Goal: Task Accomplishment & Management: Manage account settings

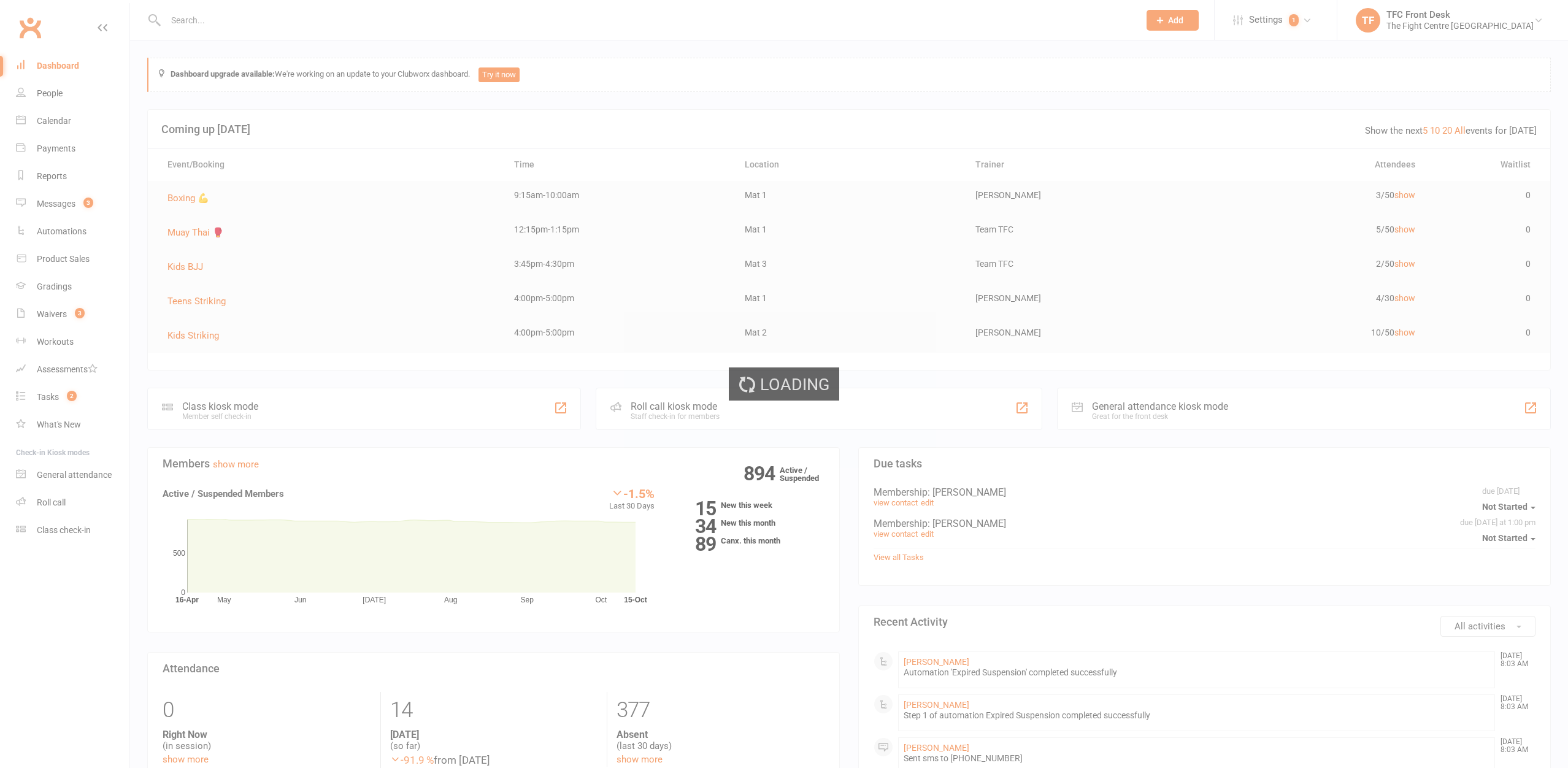
select select "25"
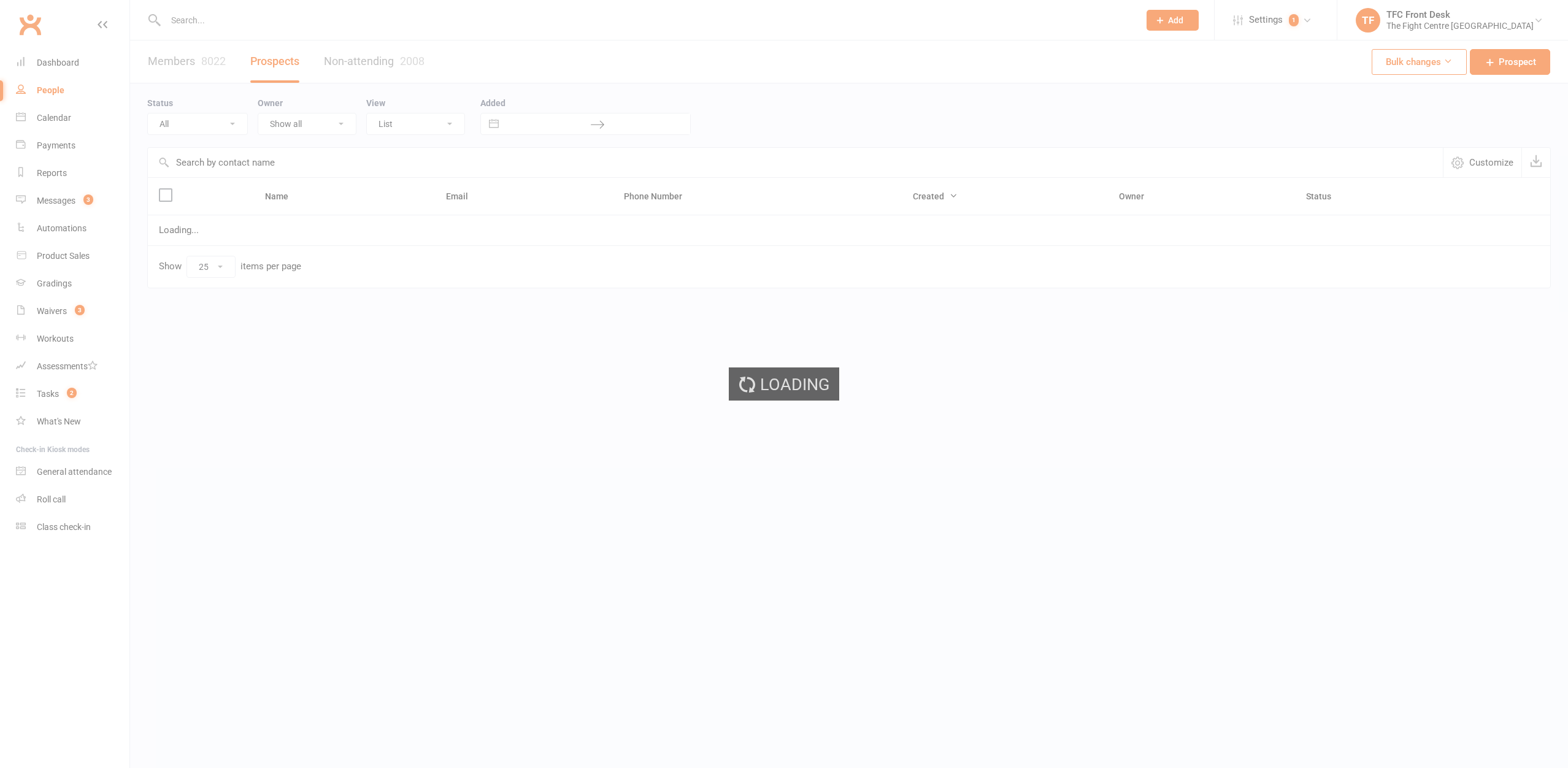
click at [188, 18] on div "Loading" at bounding box center [784, 384] width 1568 height 768
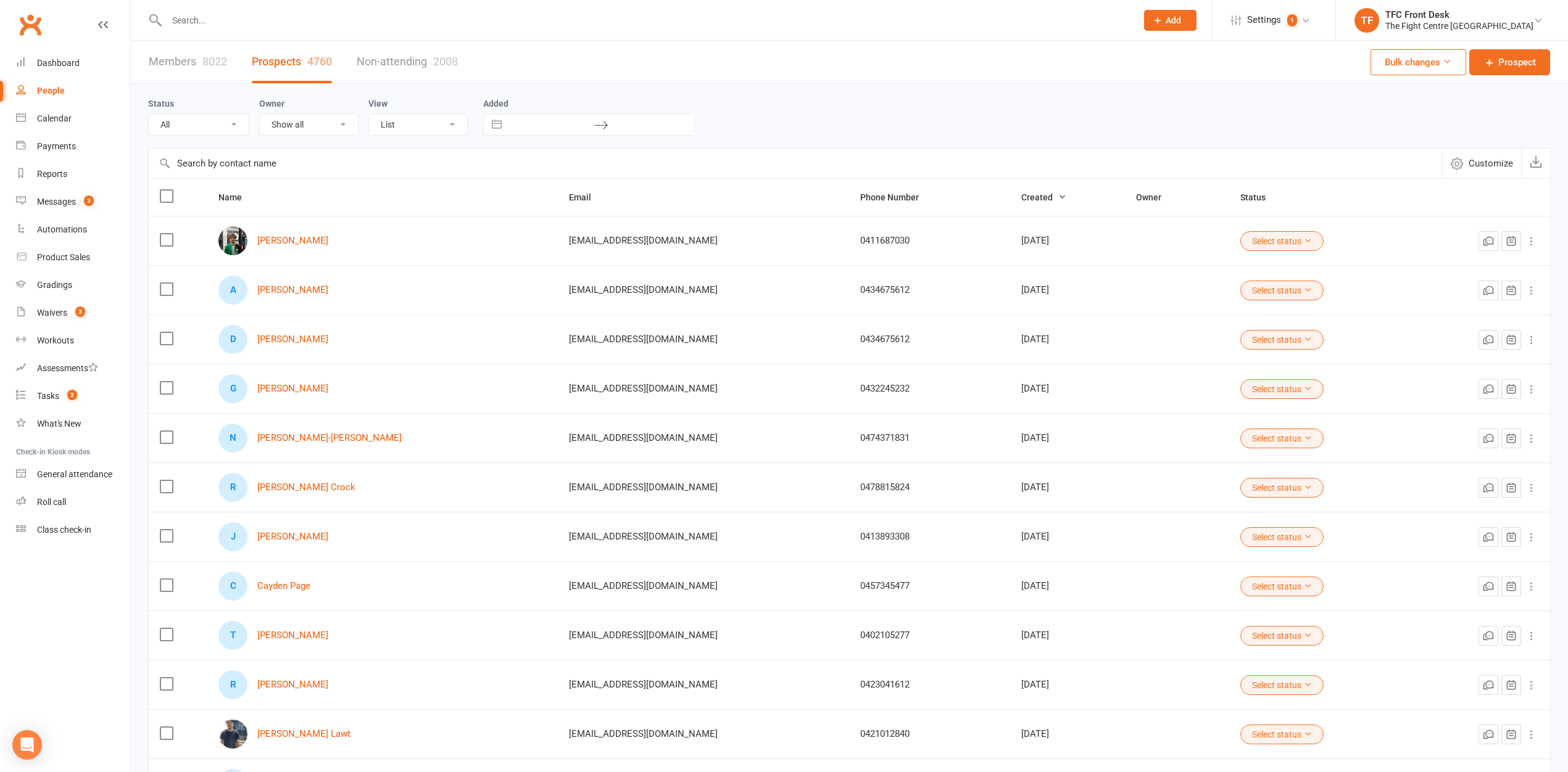
click at [202, 22] on input "text" at bounding box center [645, 20] width 965 height 17
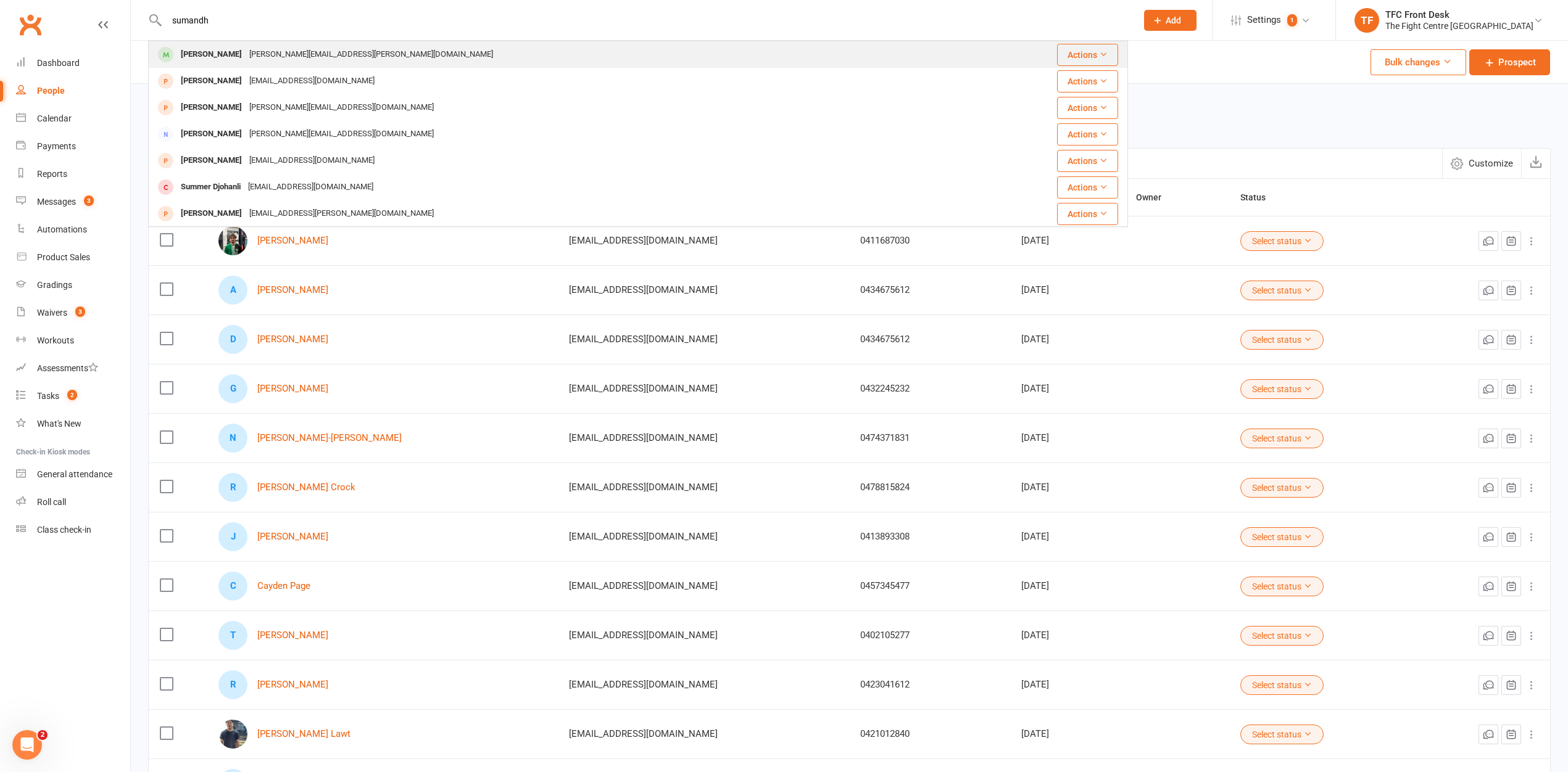
type input "sumandh"
click at [205, 60] on div "Sumanth Seelam" at bounding box center [211, 55] width 68 height 18
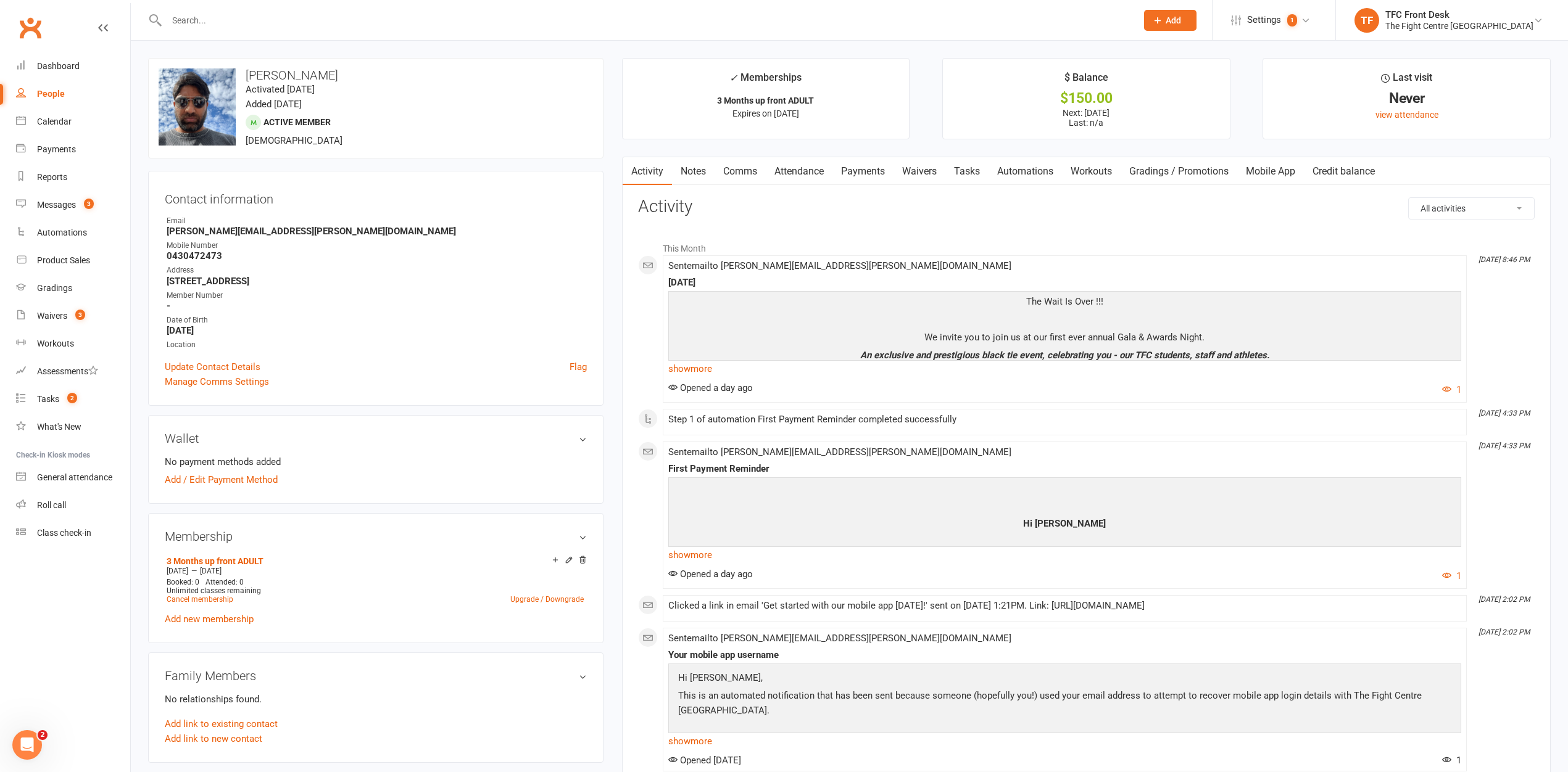
click at [685, 174] on link "Notes" at bounding box center [694, 172] width 43 height 29
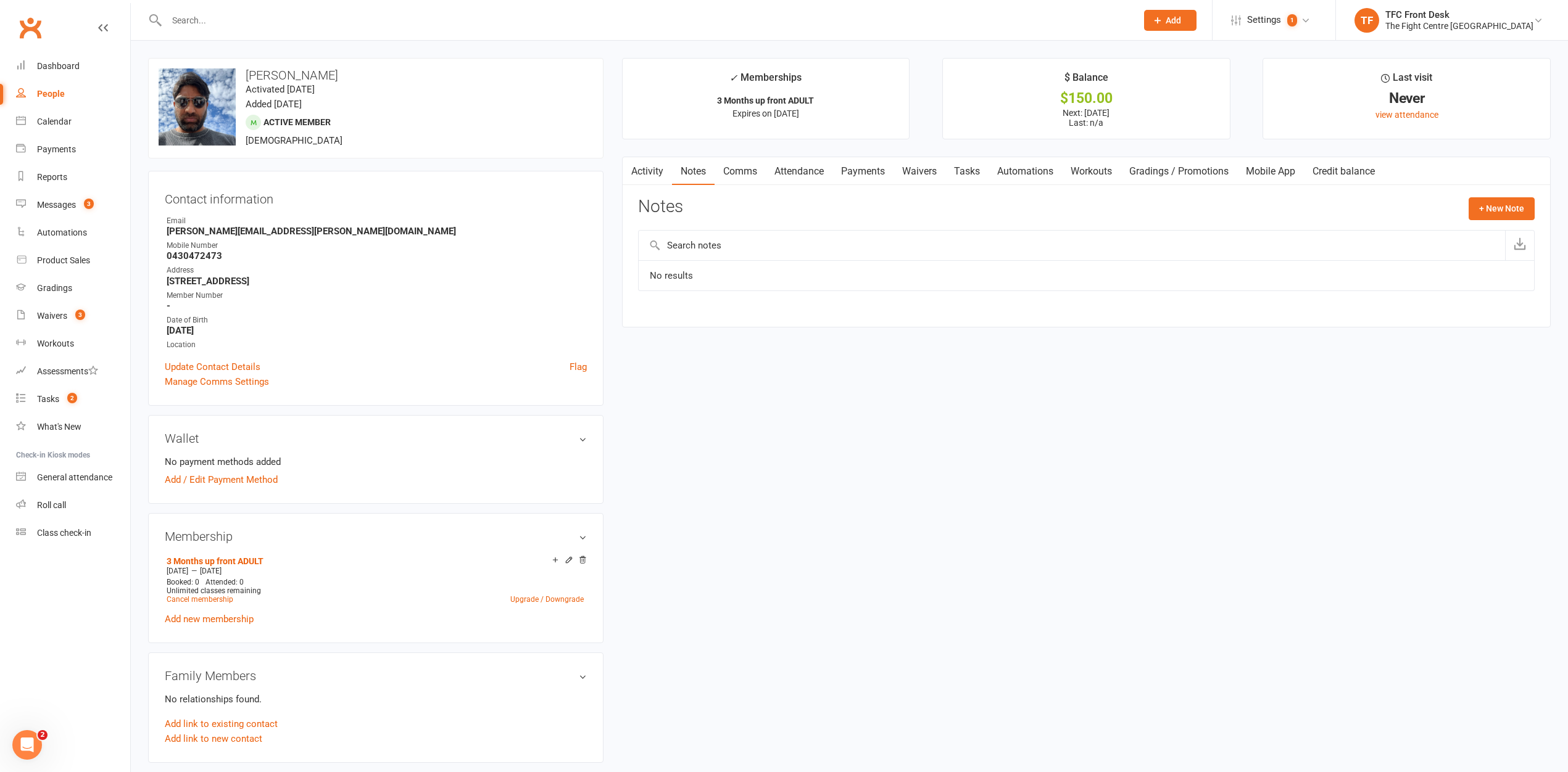
click at [745, 167] on link "Comms" at bounding box center [740, 172] width 51 height 29
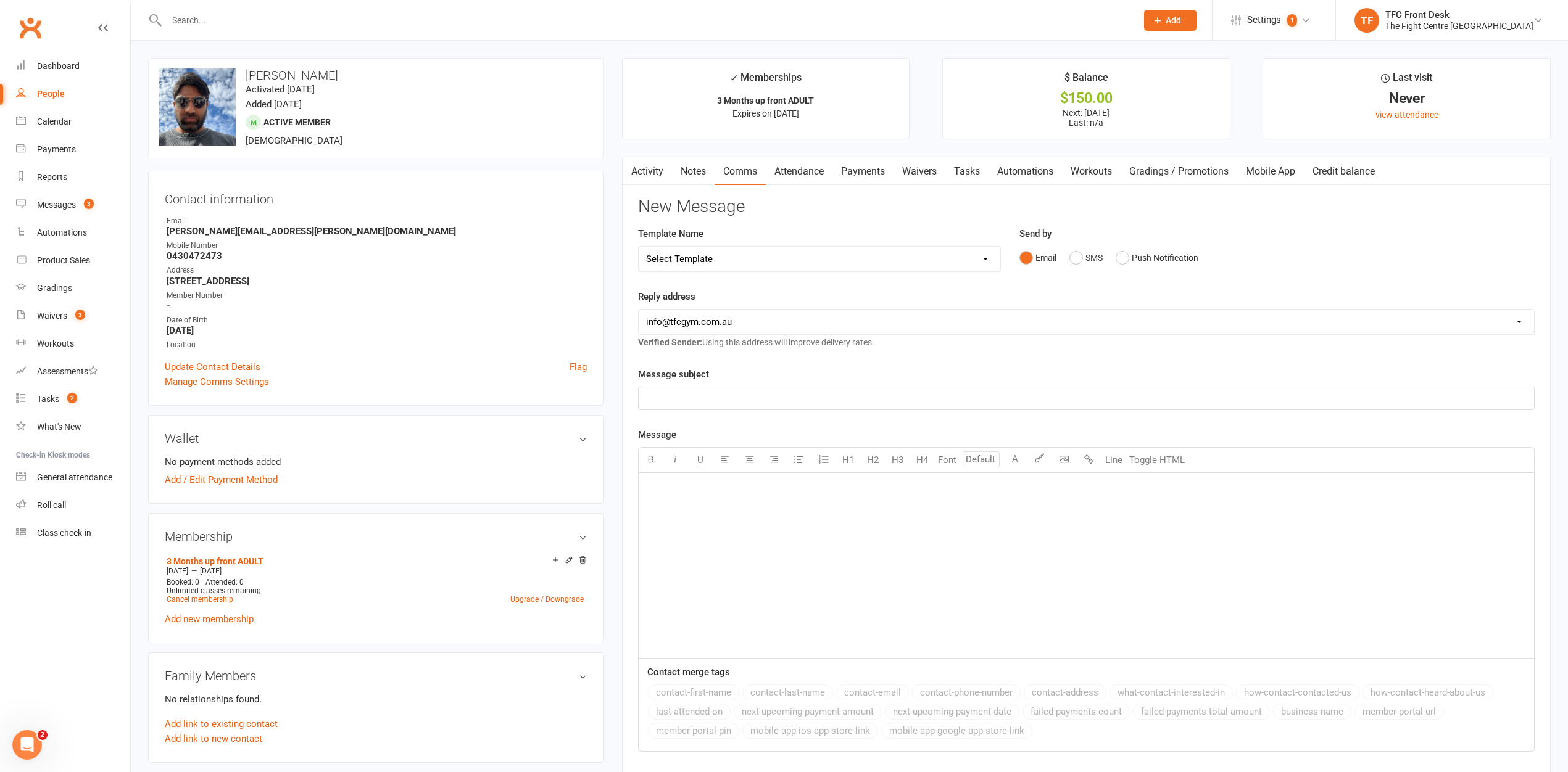
click at [789, 172] on link "Attendance" at bounding box center [799, 172] width 66 height 29
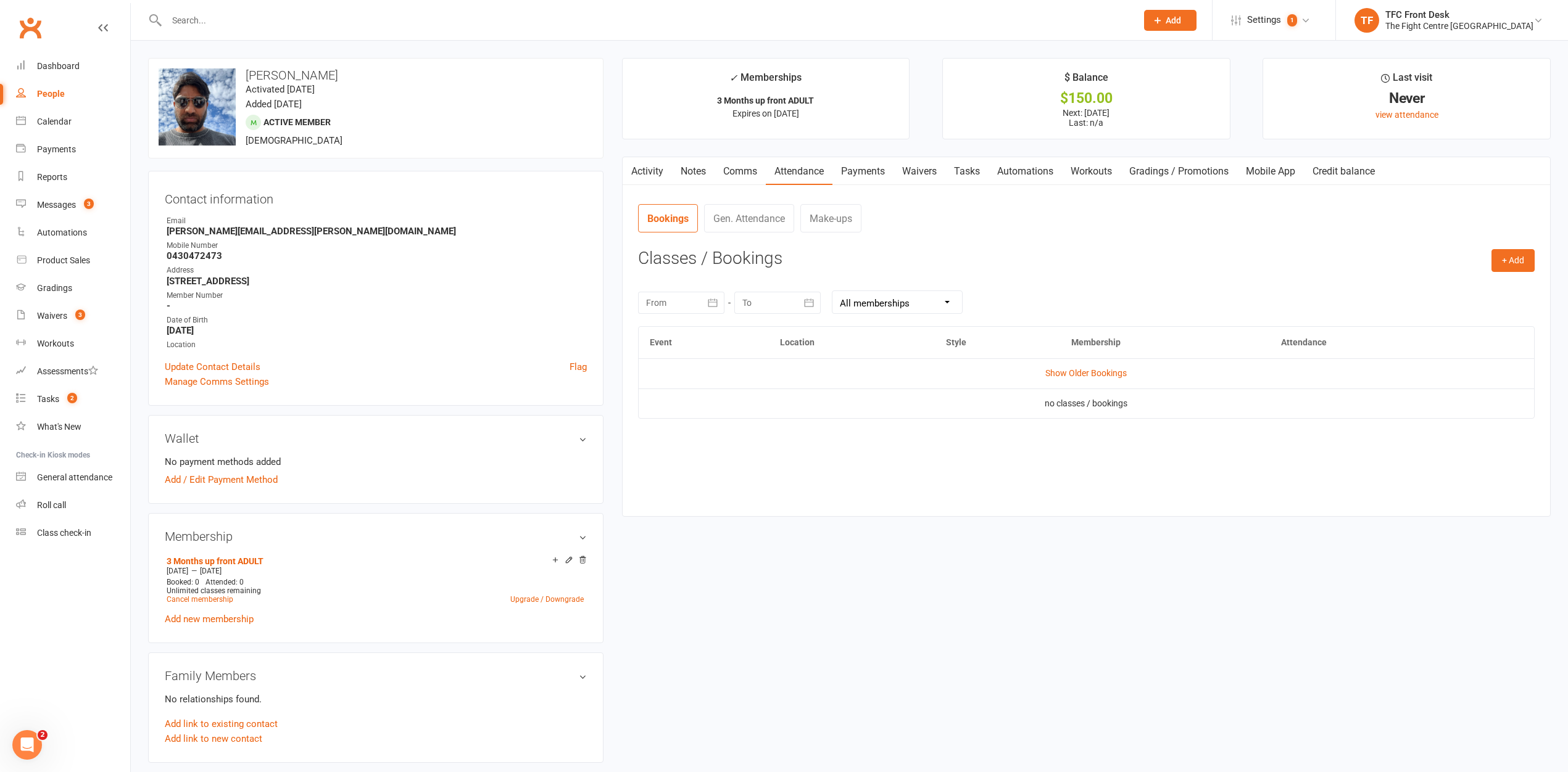
click at [862, 171] on link "Payments" at bounding box center [863, 172] width 61 height 29
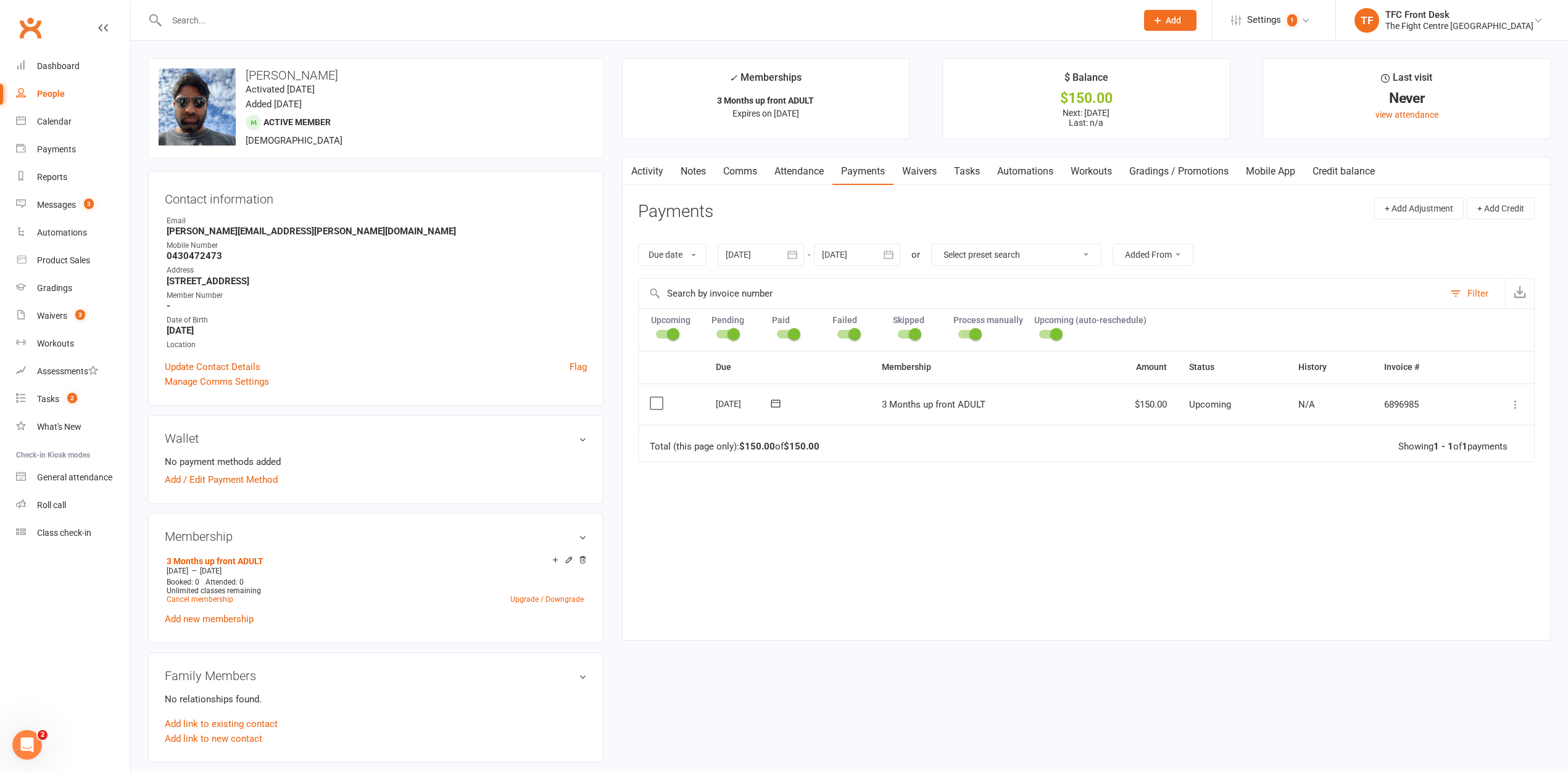
click at [653, 163] on link "Activity" at bounding box center [647, 172] width 49 height 29
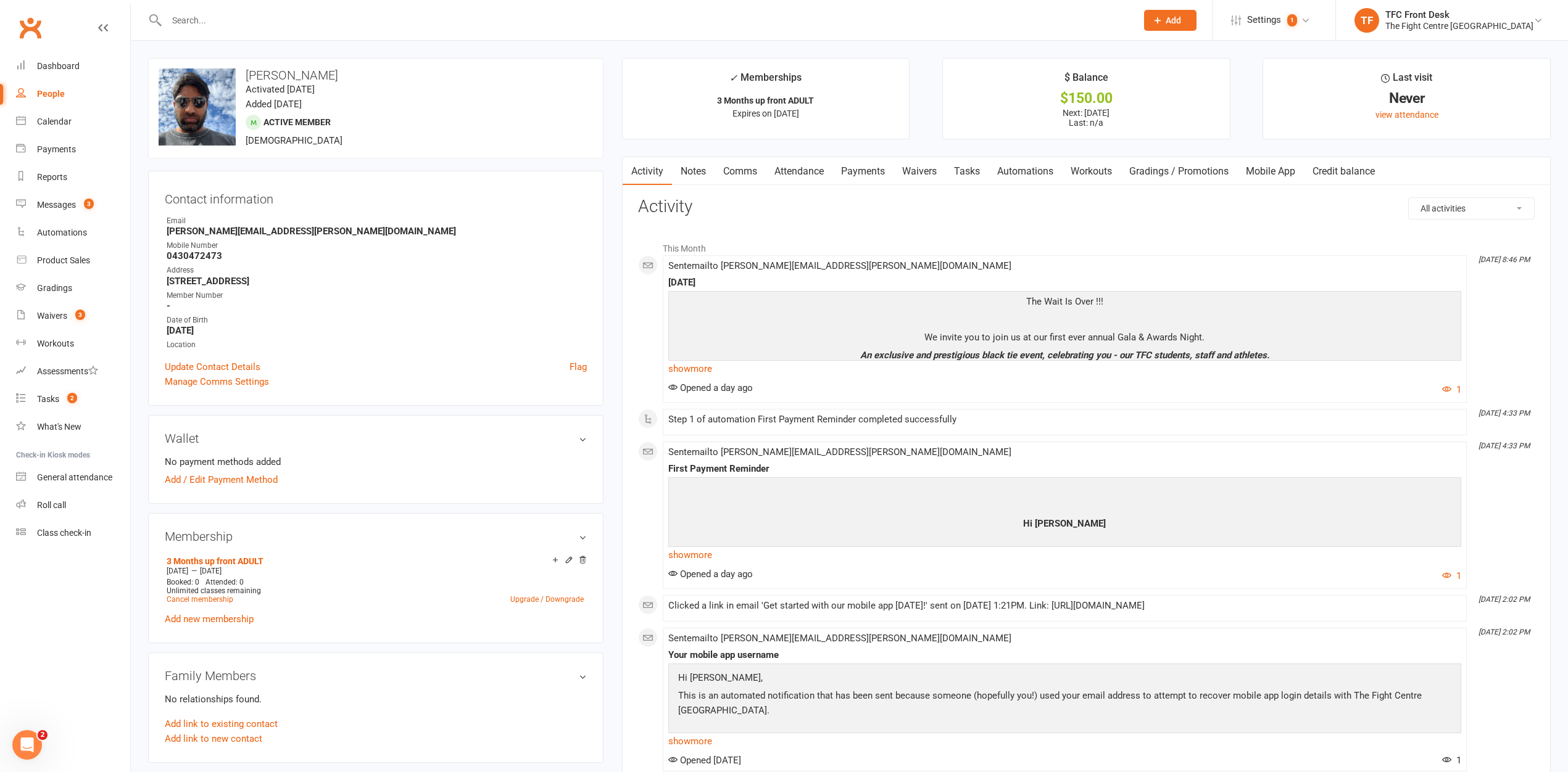
click at [854, 172] on link "Payments" at bounding box center [863, 172] width 61 height 29
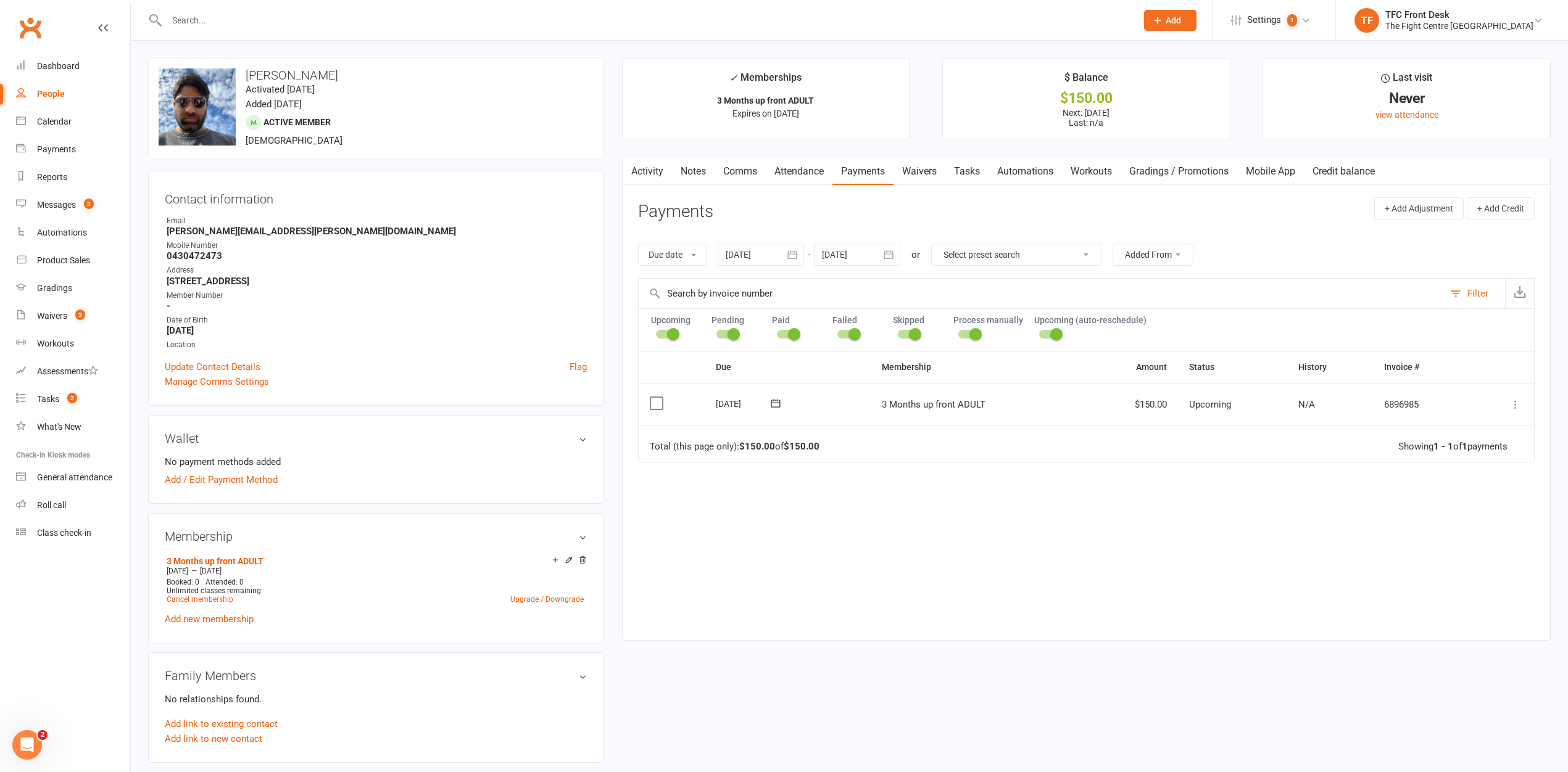
click at [695, 167] on link "Notes" at bounding box center [694, 172] width 43 height 29
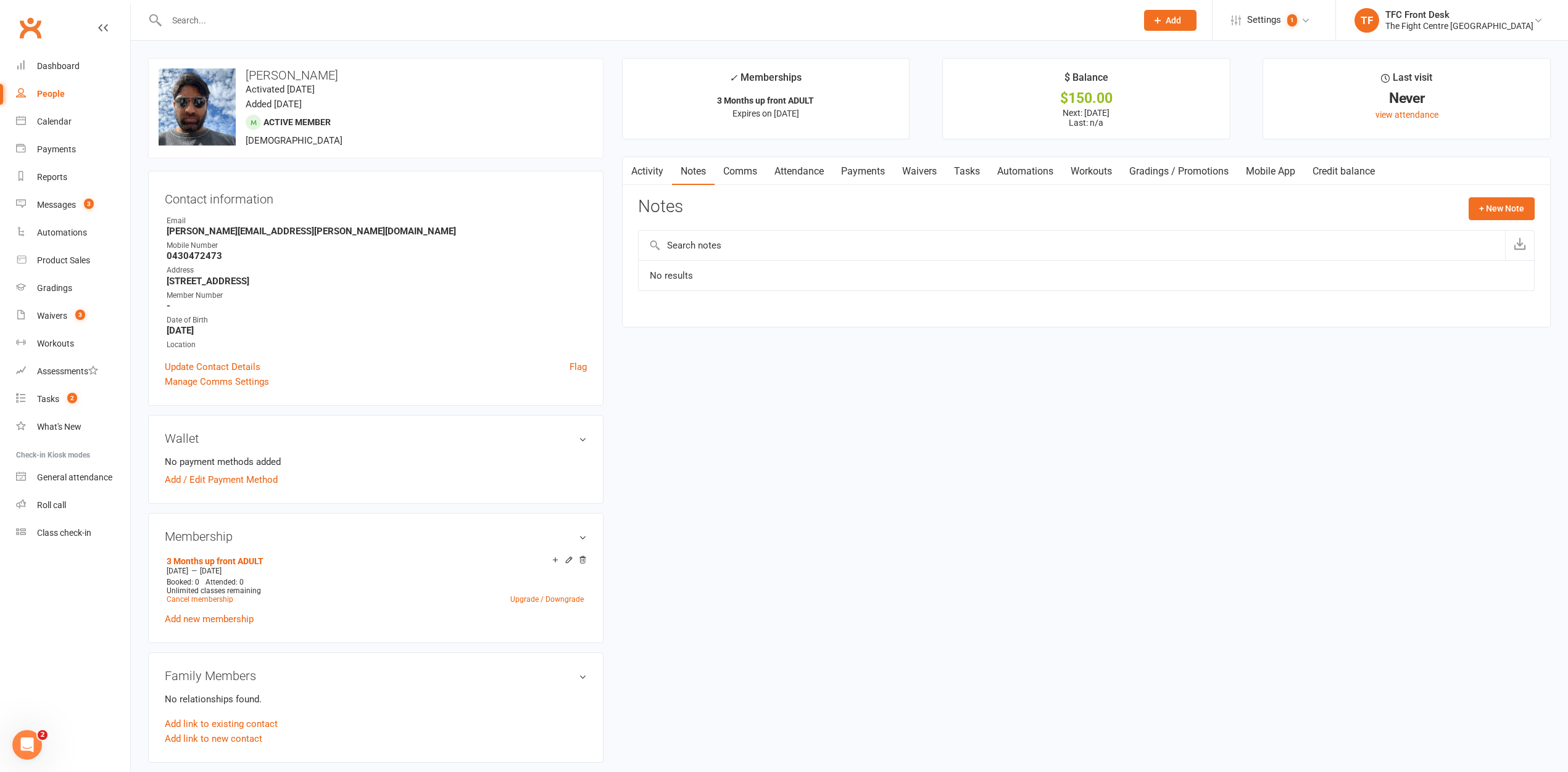
click at [1278, 175] on link "Mobile App" at bounding box center [1271, 172] width 66 height 29
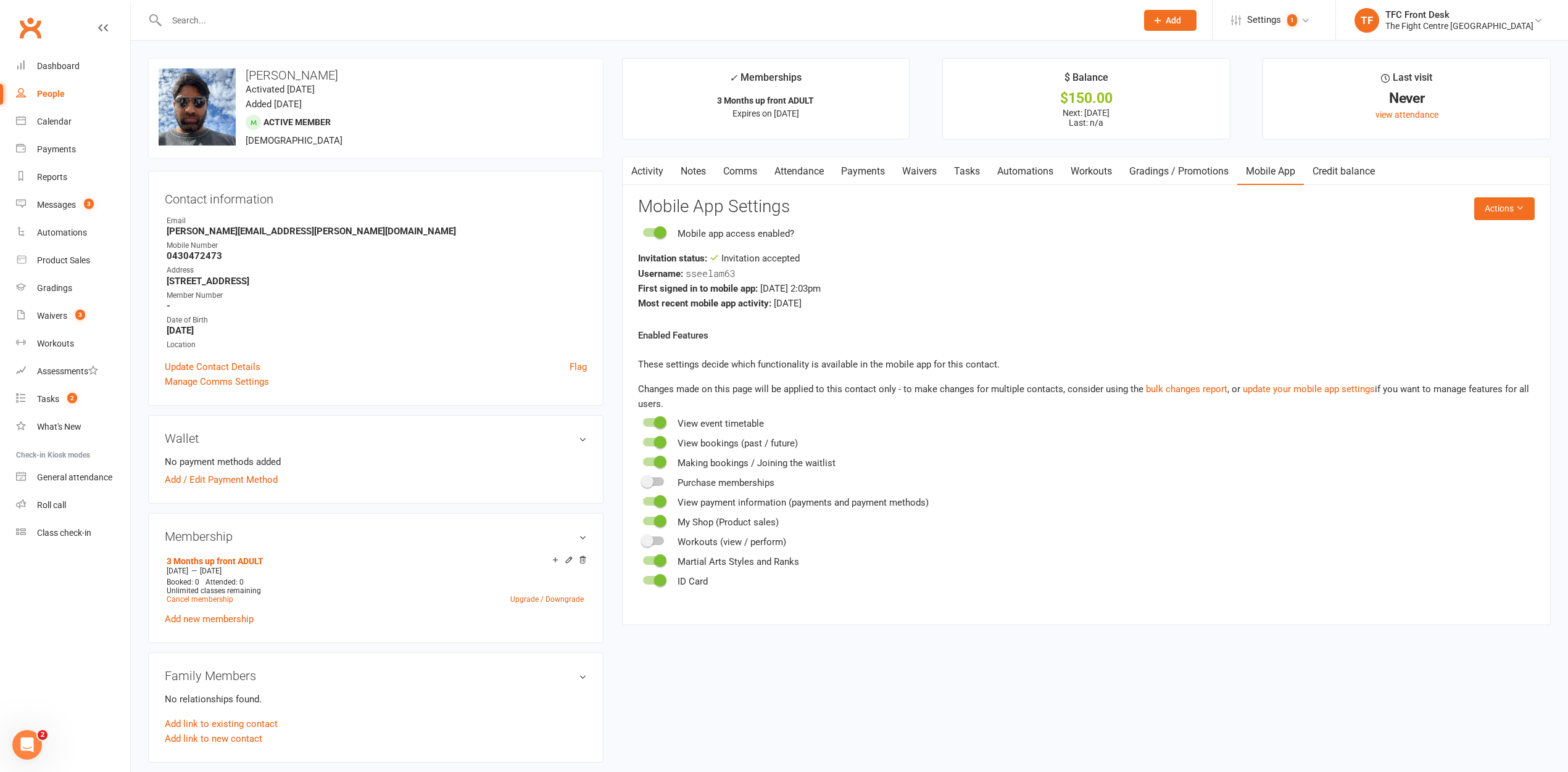
click at [702, 167] on link "Notes" at bounding box center [694, 172] width 43 height 29
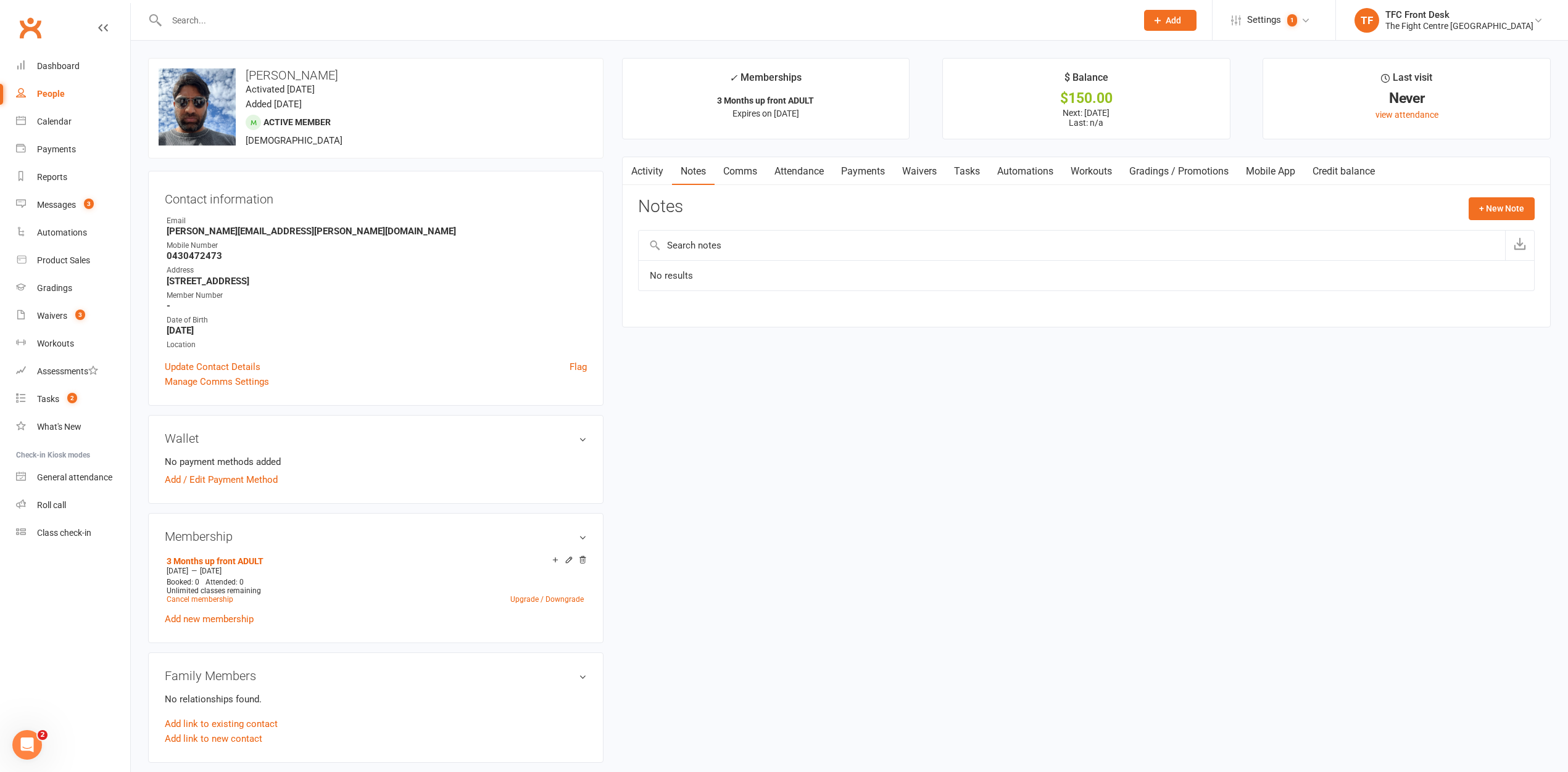
click at [1429, 171] on nav "Activity Notes Comms Attendance Payments Waivers Tasks Automations Workouts Gra…" at bounding box center [1086, 172] width 927 height 29
click at [1478, 210] on button "+ New Note" at bounding box center [1502, 208] width 66 height 22
click at [863, 259] on input "text" at bounding box center [1086, 259] width 897 height 26
type input "membership paid"
click at [737, 319] on textarea at bounding box center [1086, 329] width 897 height 40
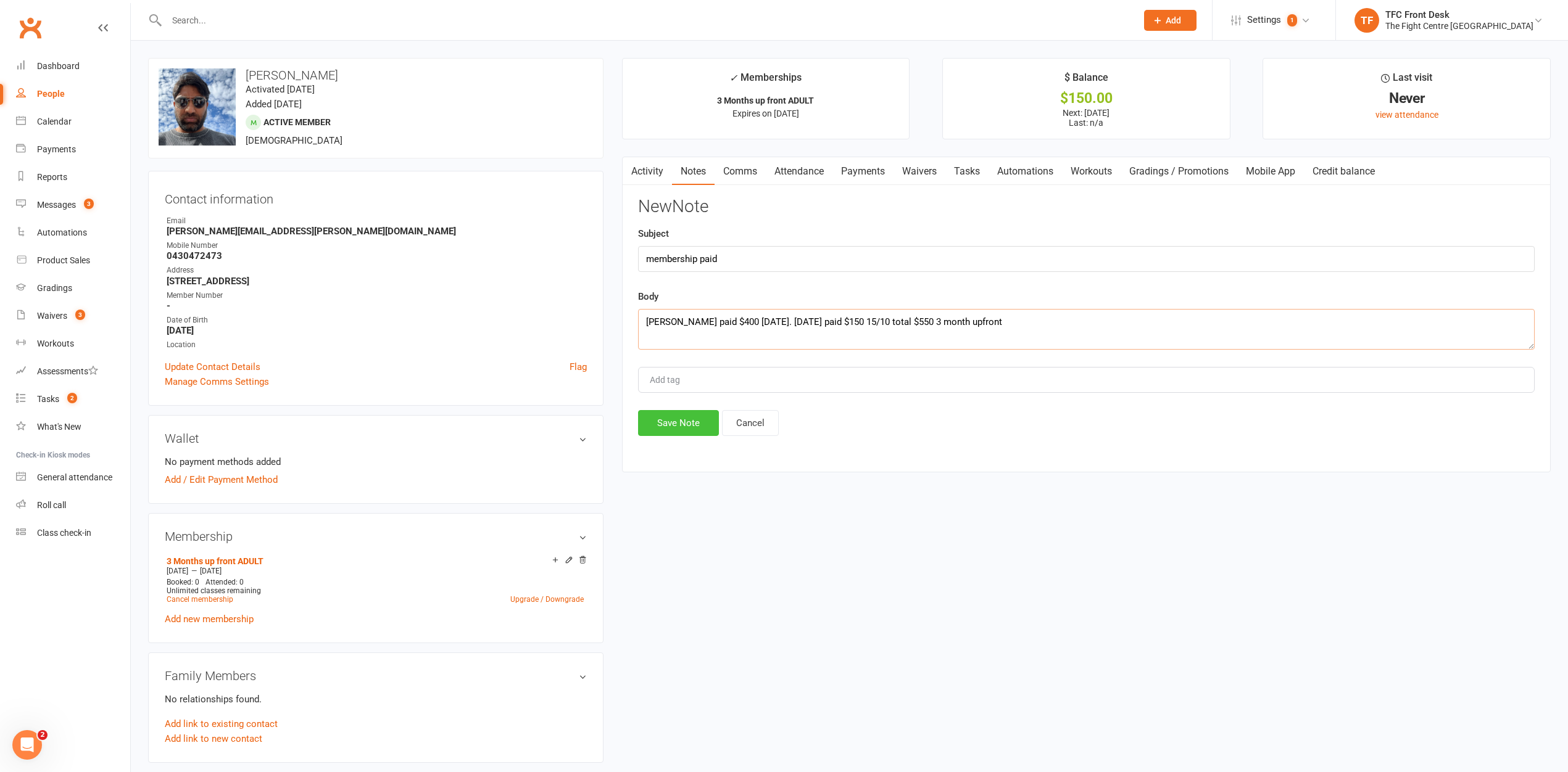
type textarea "Sumanth paid $400 saturday 11/10. today paid $150 15/10 total $550 3 month upfr…"
click at [668, 432] on button "Save Note" at bounding box center [678, 423] width 81 height 26
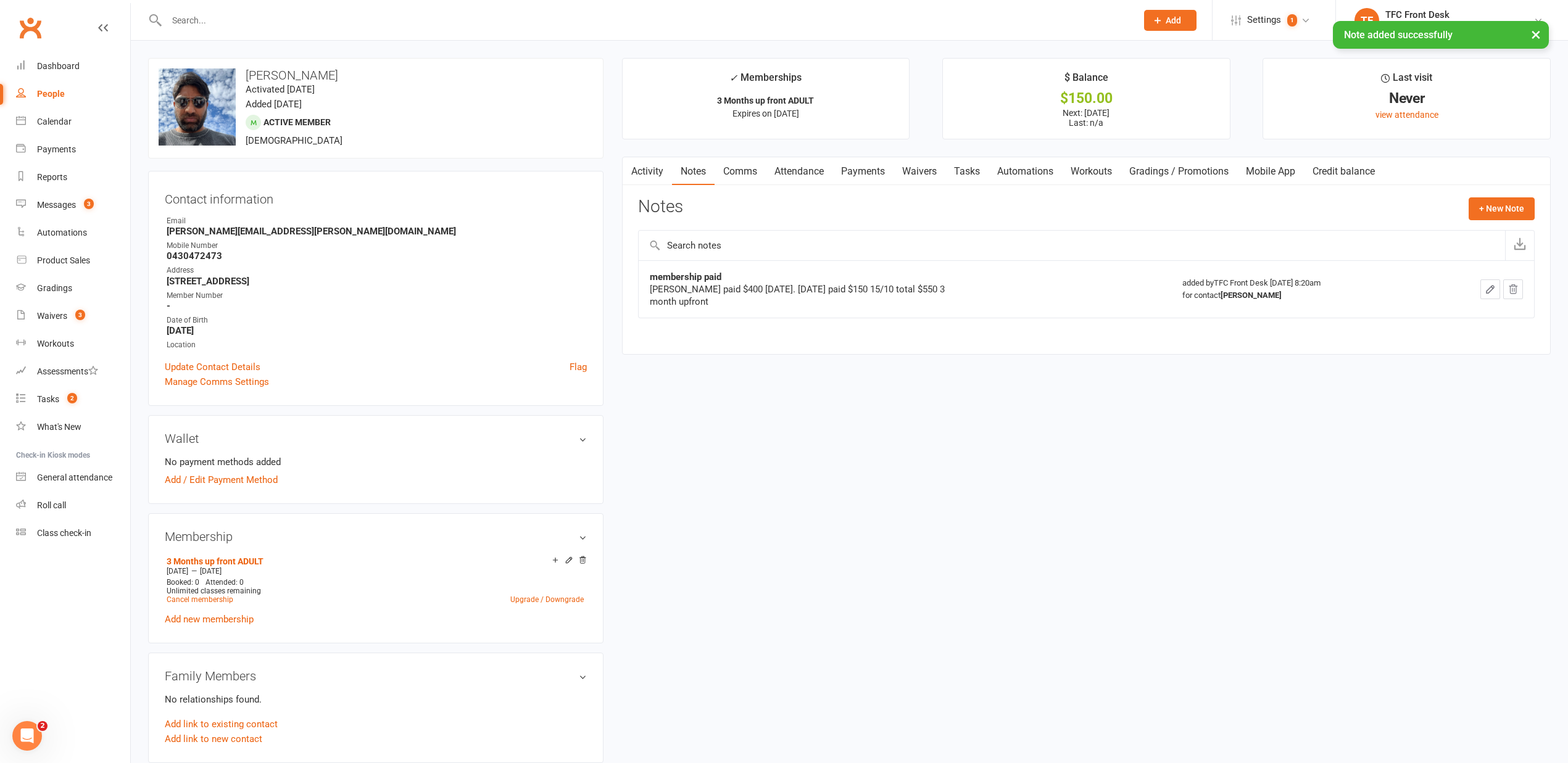
click at [637, 182] on button "button" at bounding box center [630, 171] width 15 height 28
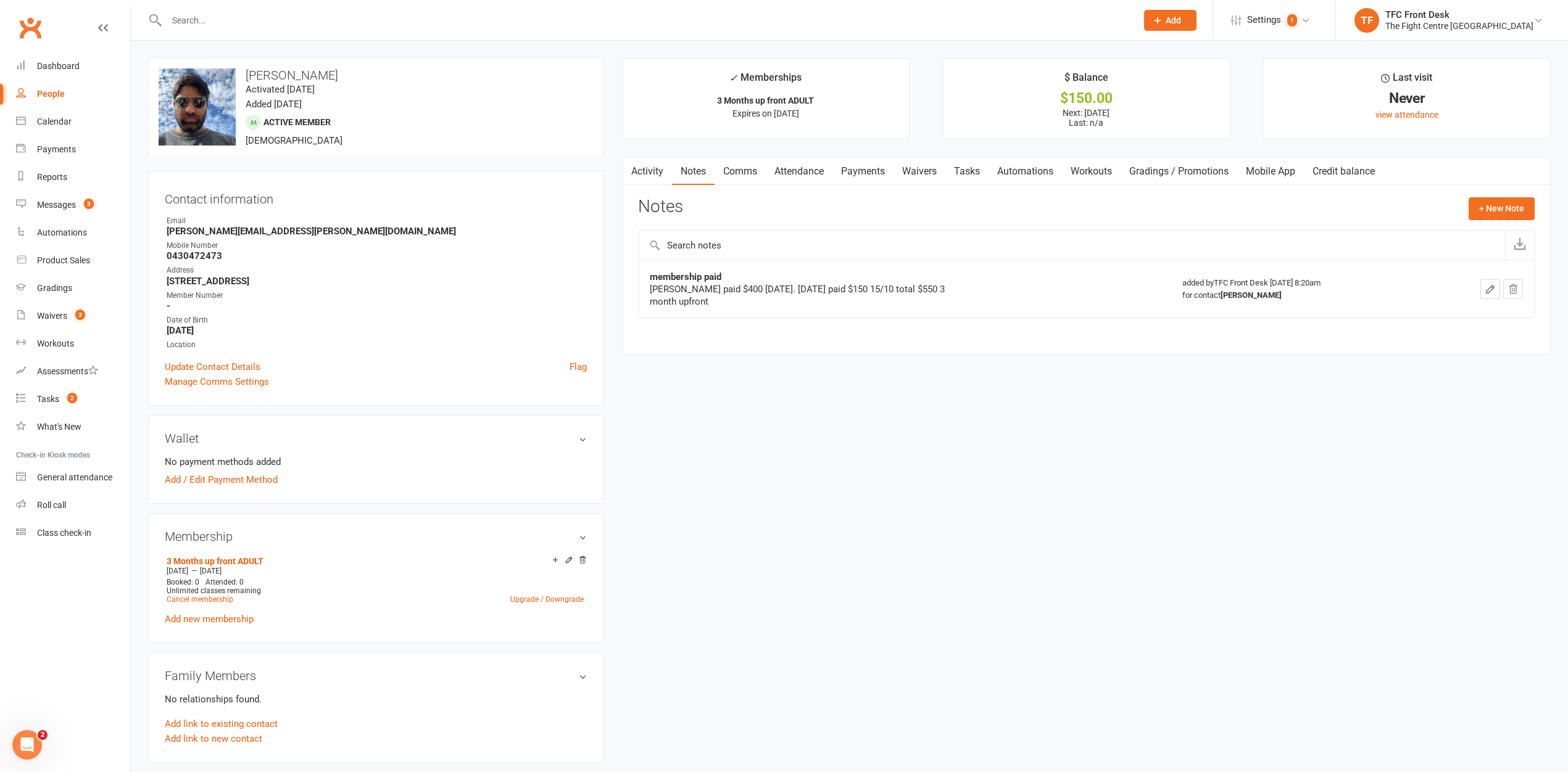
click at [634, 179] on button "button" at bounding box center [630, 171] width 15 height 28
click at [644, 167] on link "Activity" at bounding box center [647, 172] width 49 height 29
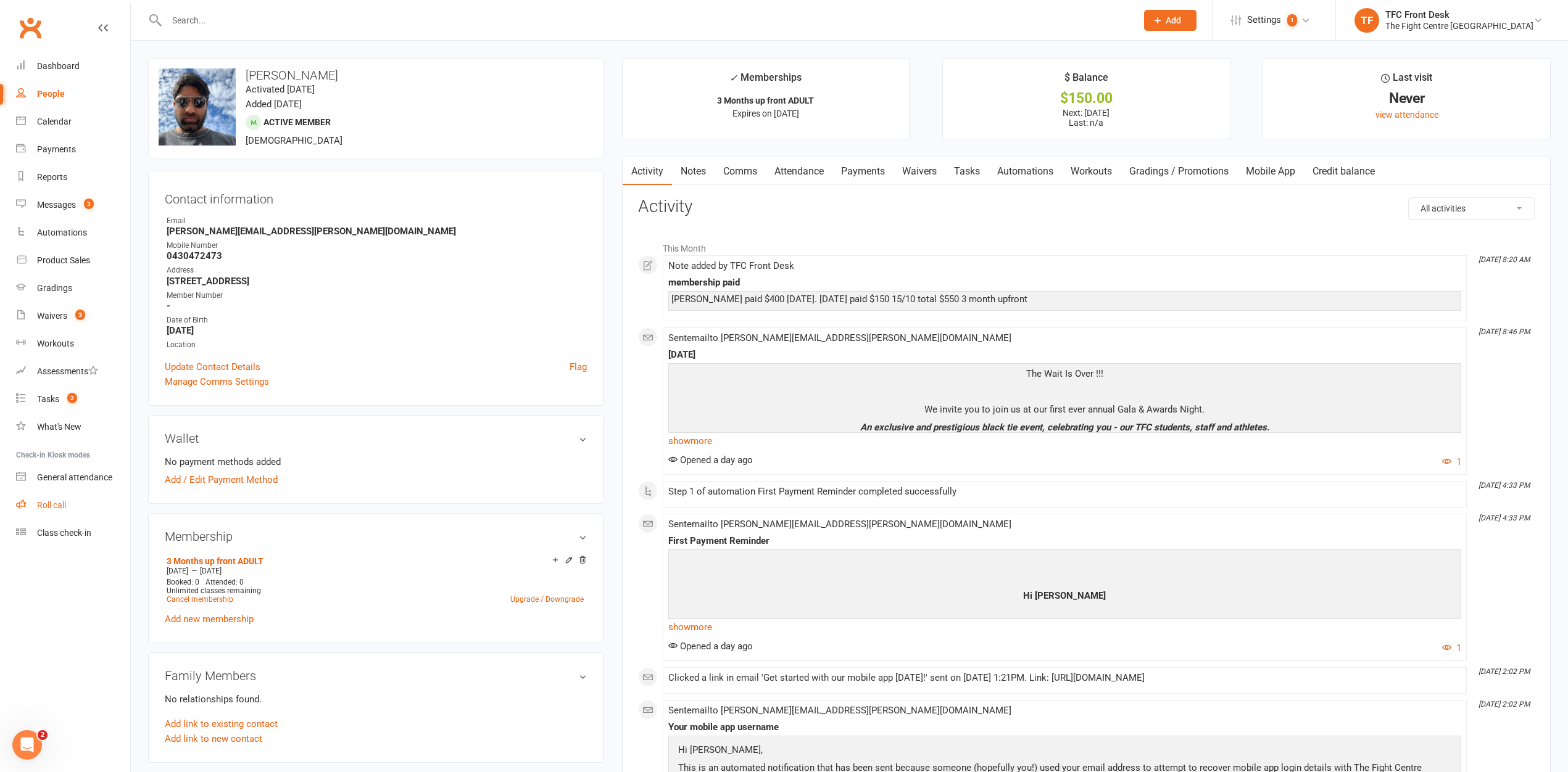
click at [49, 512] on link "Roll call" at bounding box center [73, 505] width 114 height 28
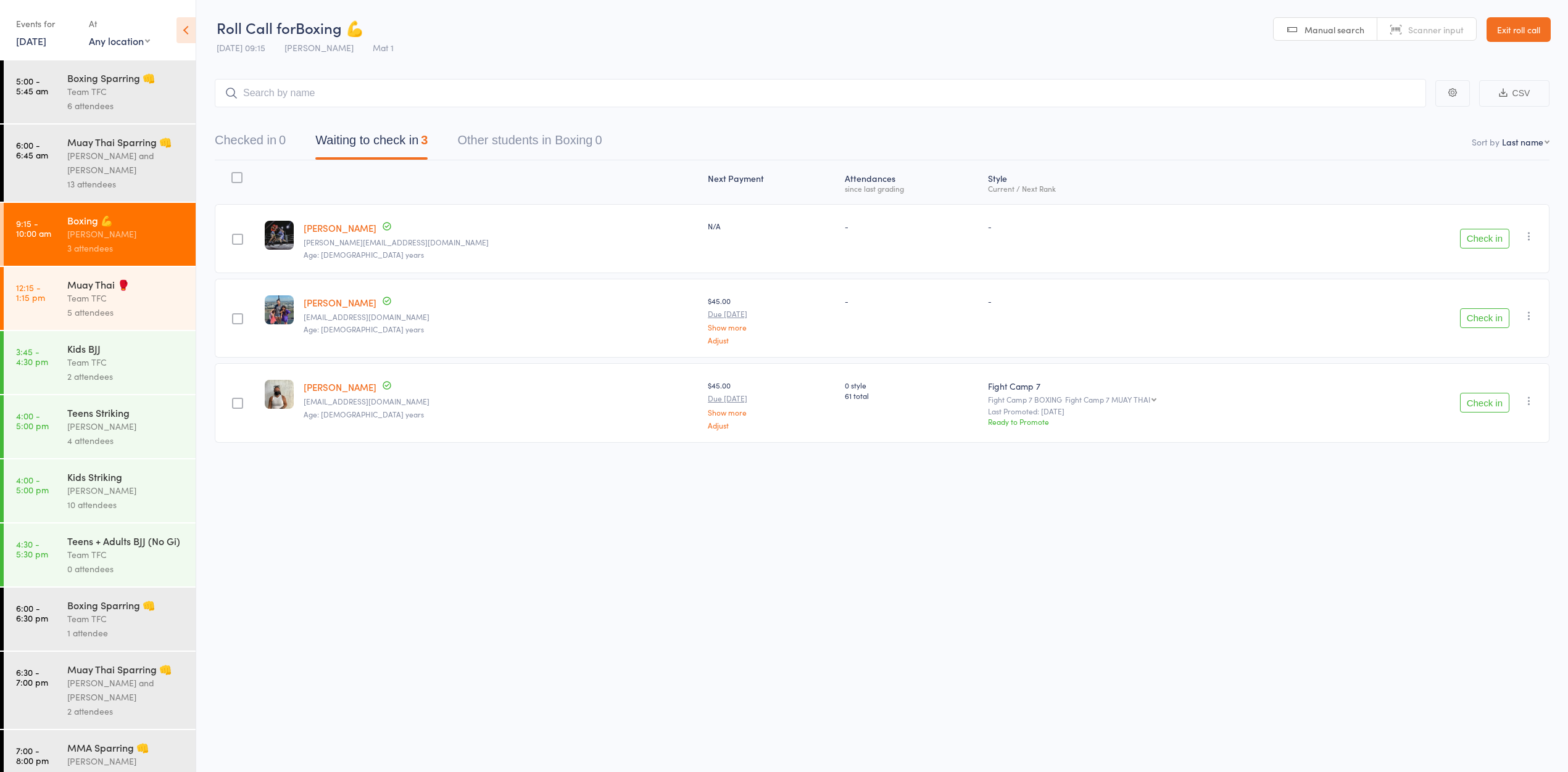
click at [270, 138] on button "Checked in 0" at bounding box center [250, 143] width 71 height 33
